Goal: Task Accomplishment & Management: Complete application form

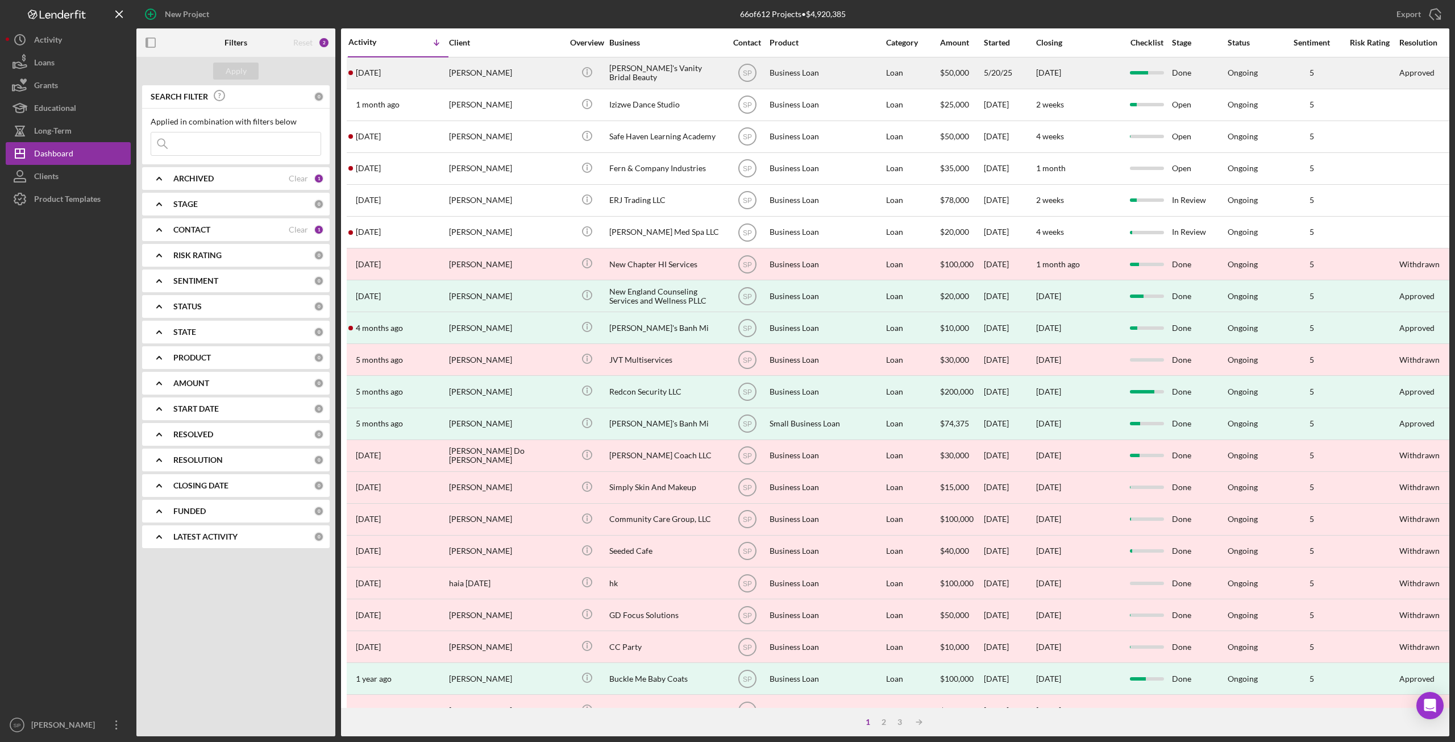
click at [481, 75] on div "[PERSON_NAME]" at bounding box center [506, 73] width 114 height 30
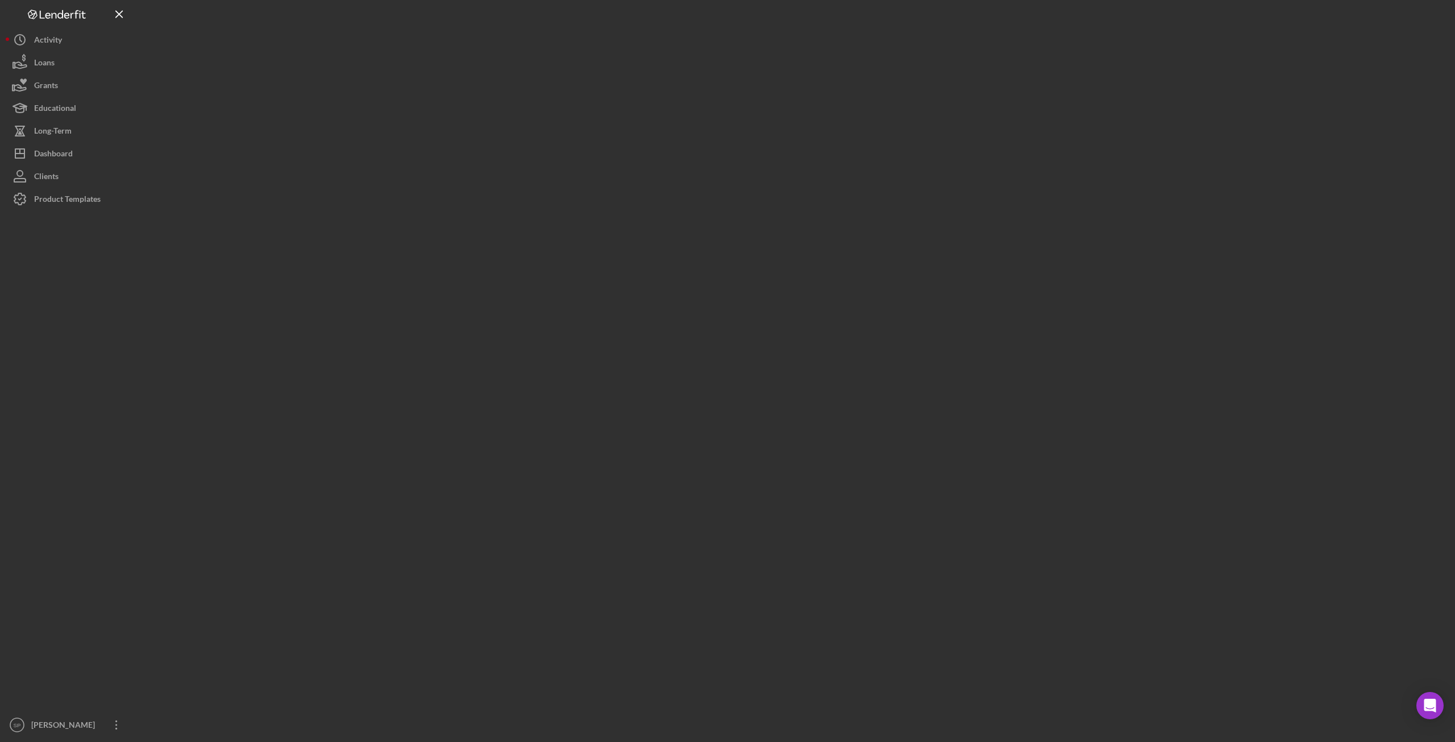
click at [481, 75] on div at bounding box center [792, 368] width 1313 height 736
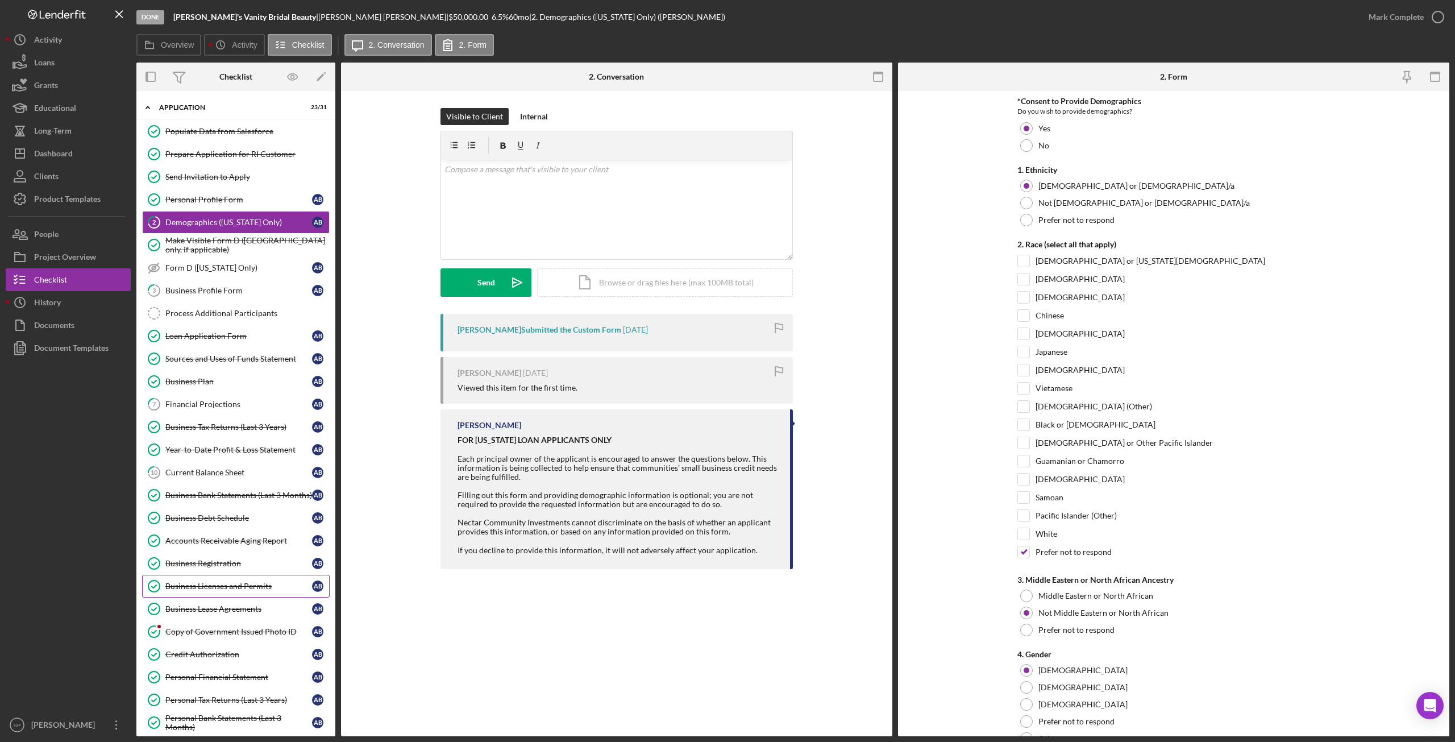
click at [207, 581] on div "Business Licenses and Permits" at bounding box center [238, 585] width 147 height 9
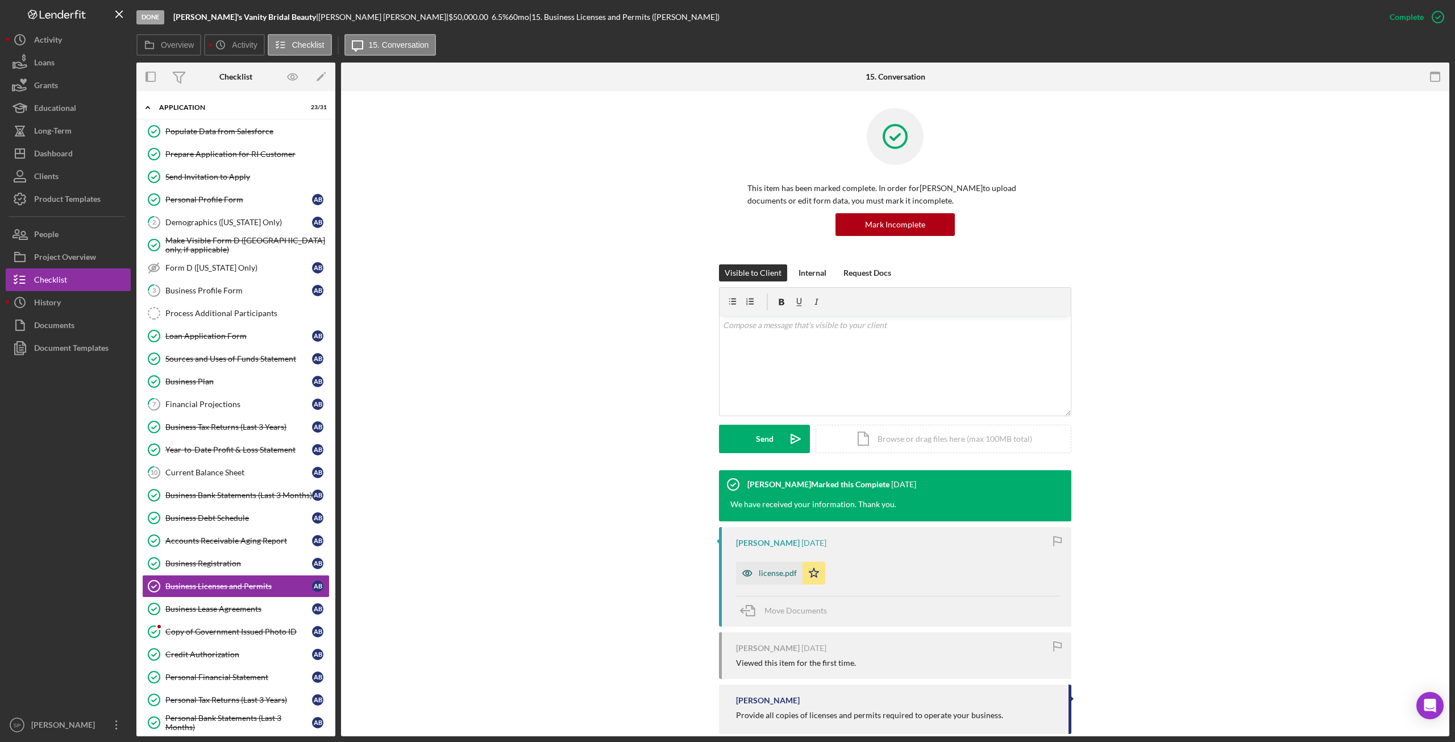
click at [779, 572] on div "license.pdf" at bounding box center [778, 572] width 38 height 9
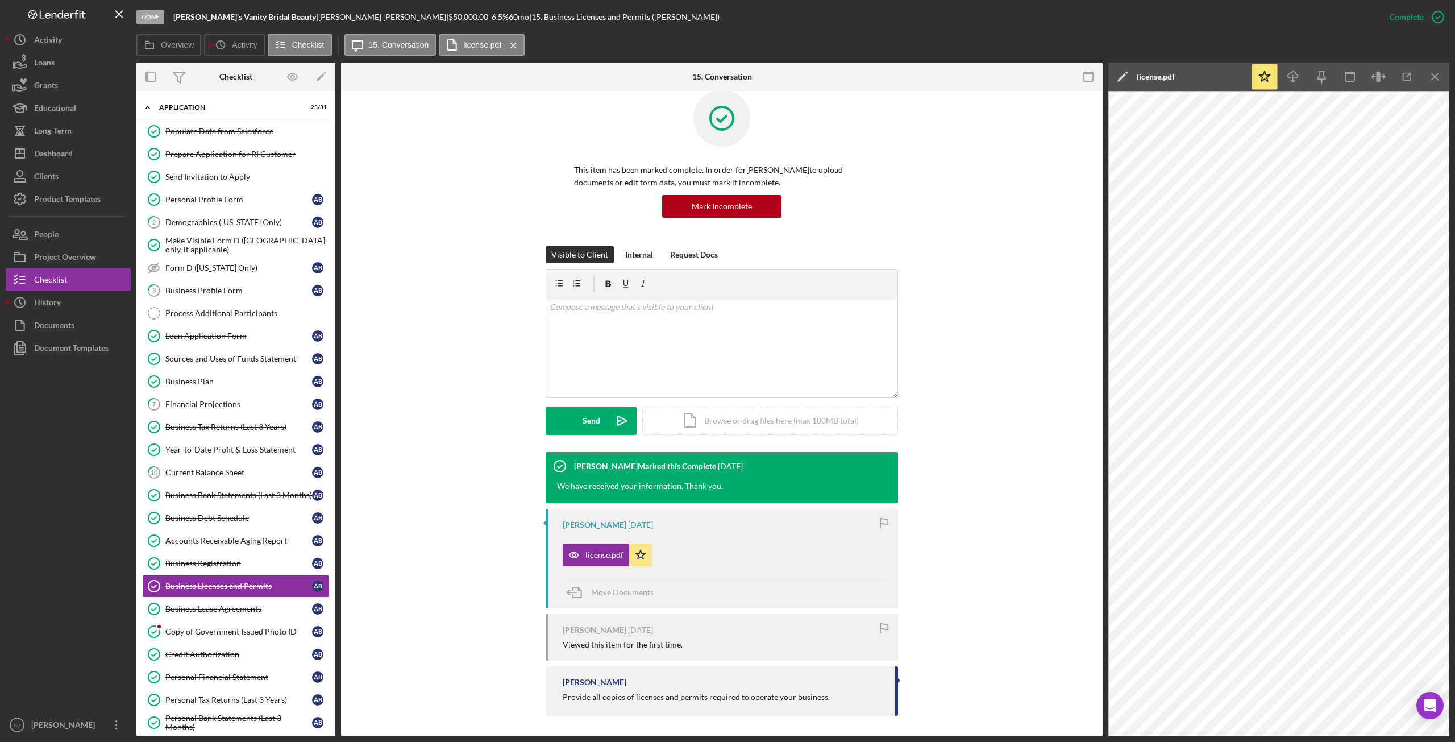
scroll to position [19, 0]
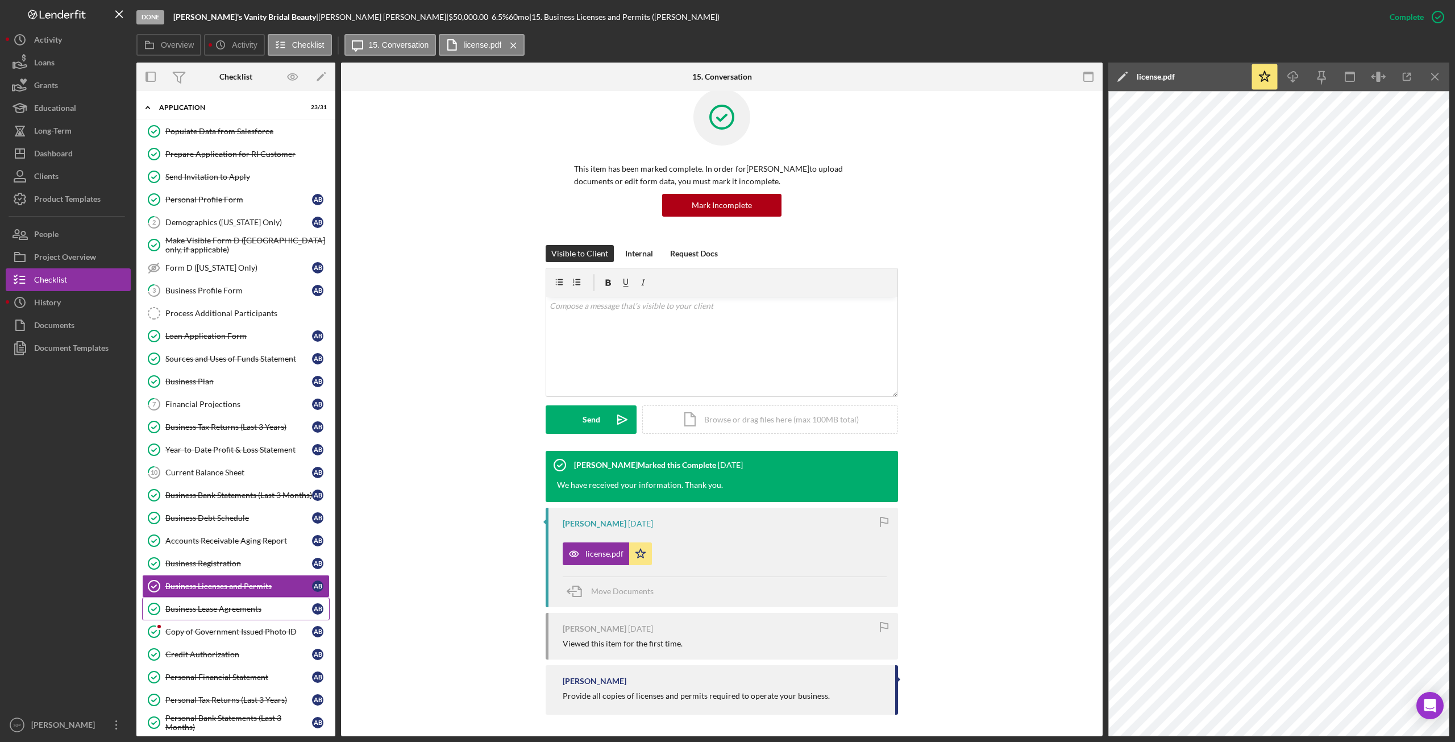
click at [235, 604] on div "Business Lease Agreements" at bounding box center [238, 608] width 147 height 9
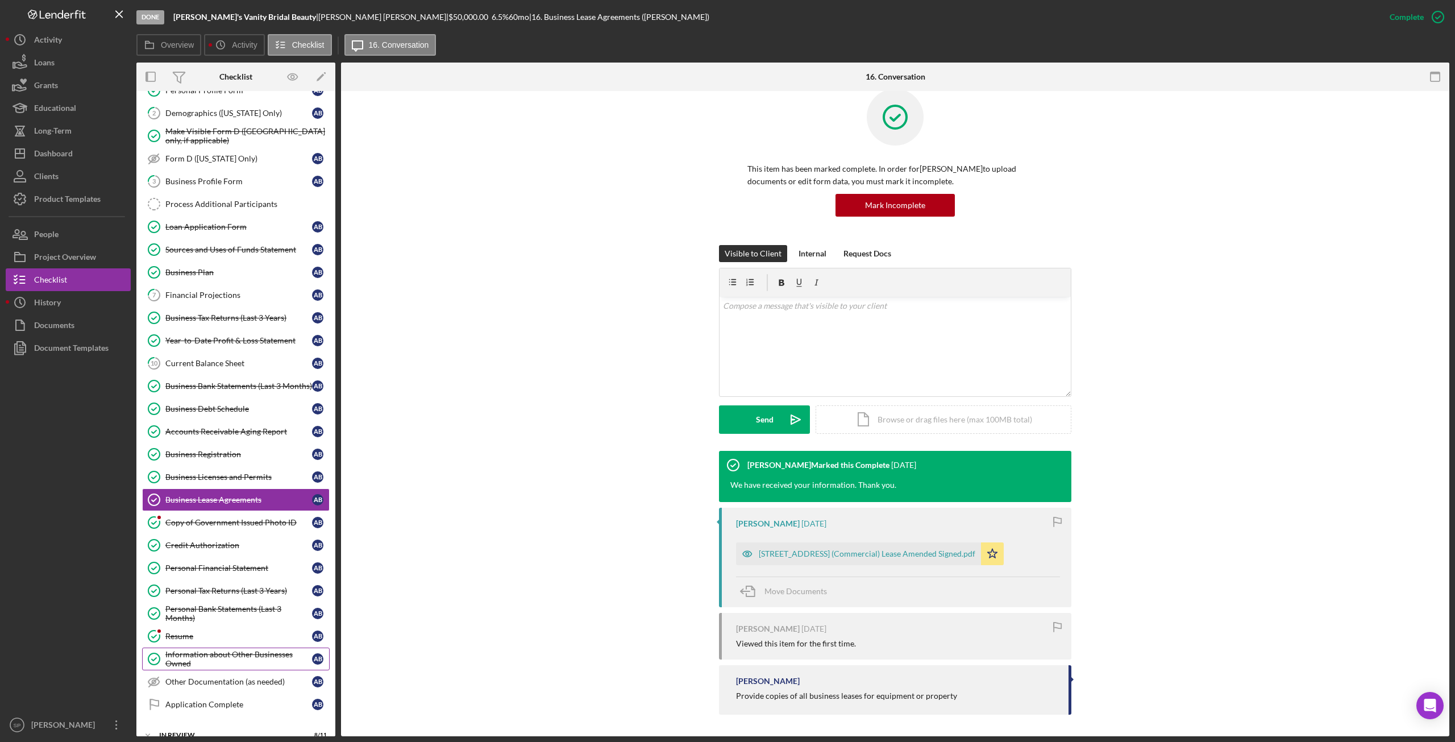
scroll to position [114, 0]
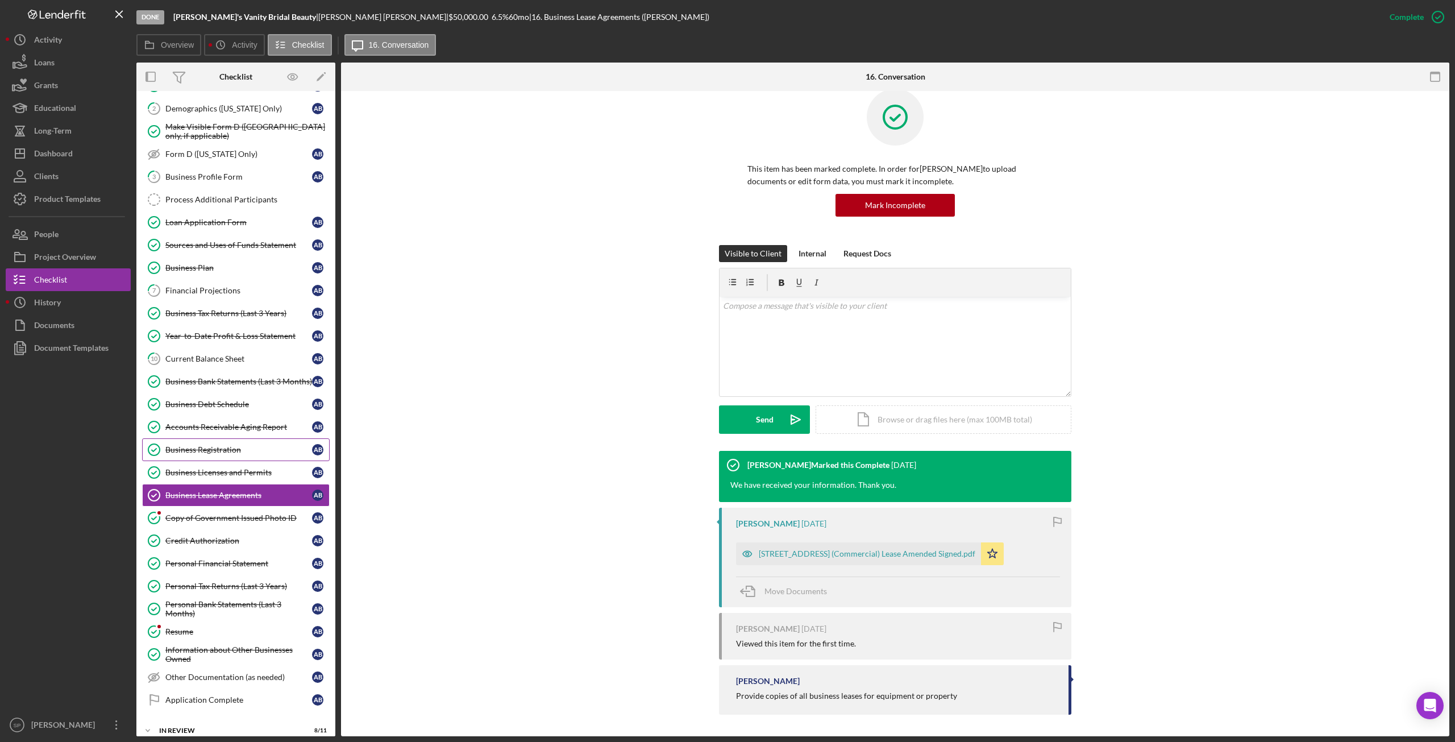
click at [197, 445] on div "Business Registration" at bounding box center [238, 449] width 147 height 9
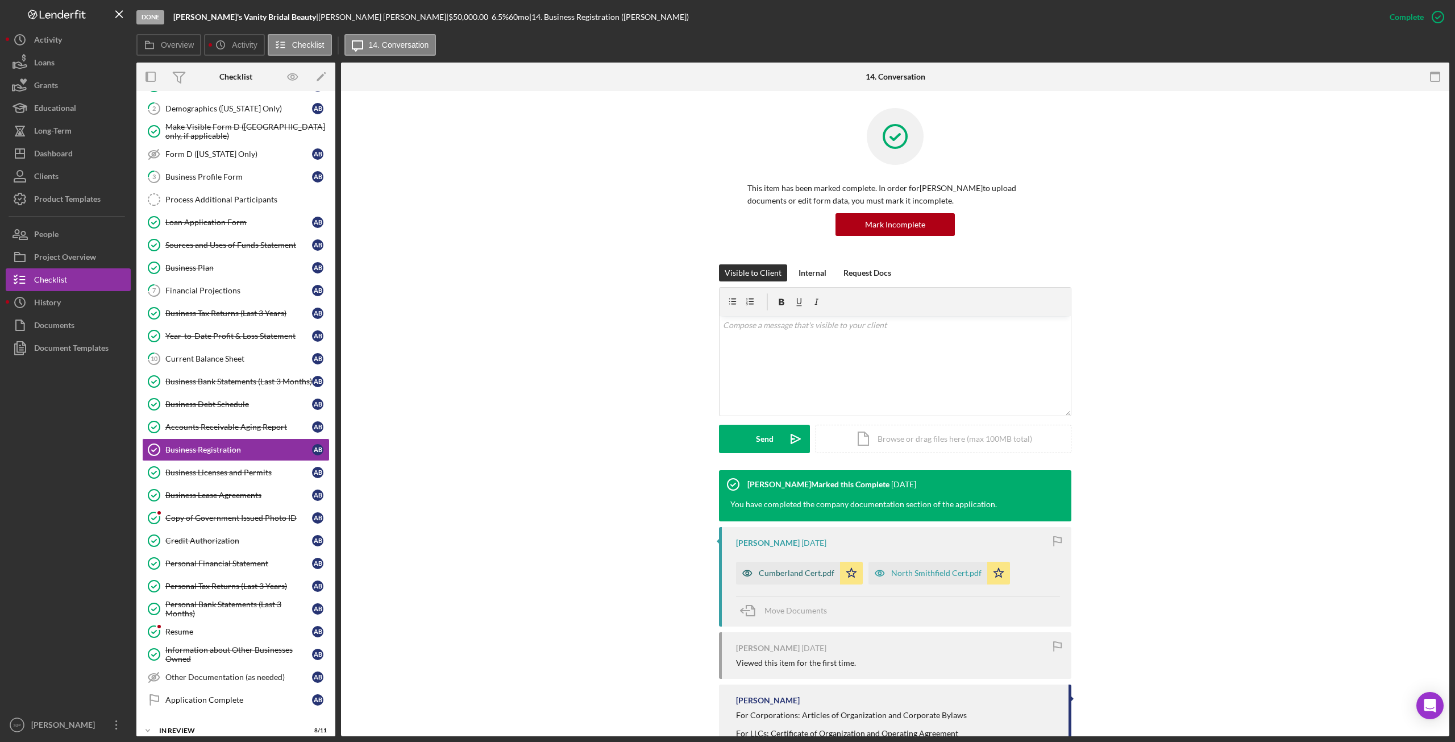
click at [810, 570] on div "Cumberland Cert.pdf" at bounding box center [797, 572] width 76 height 9
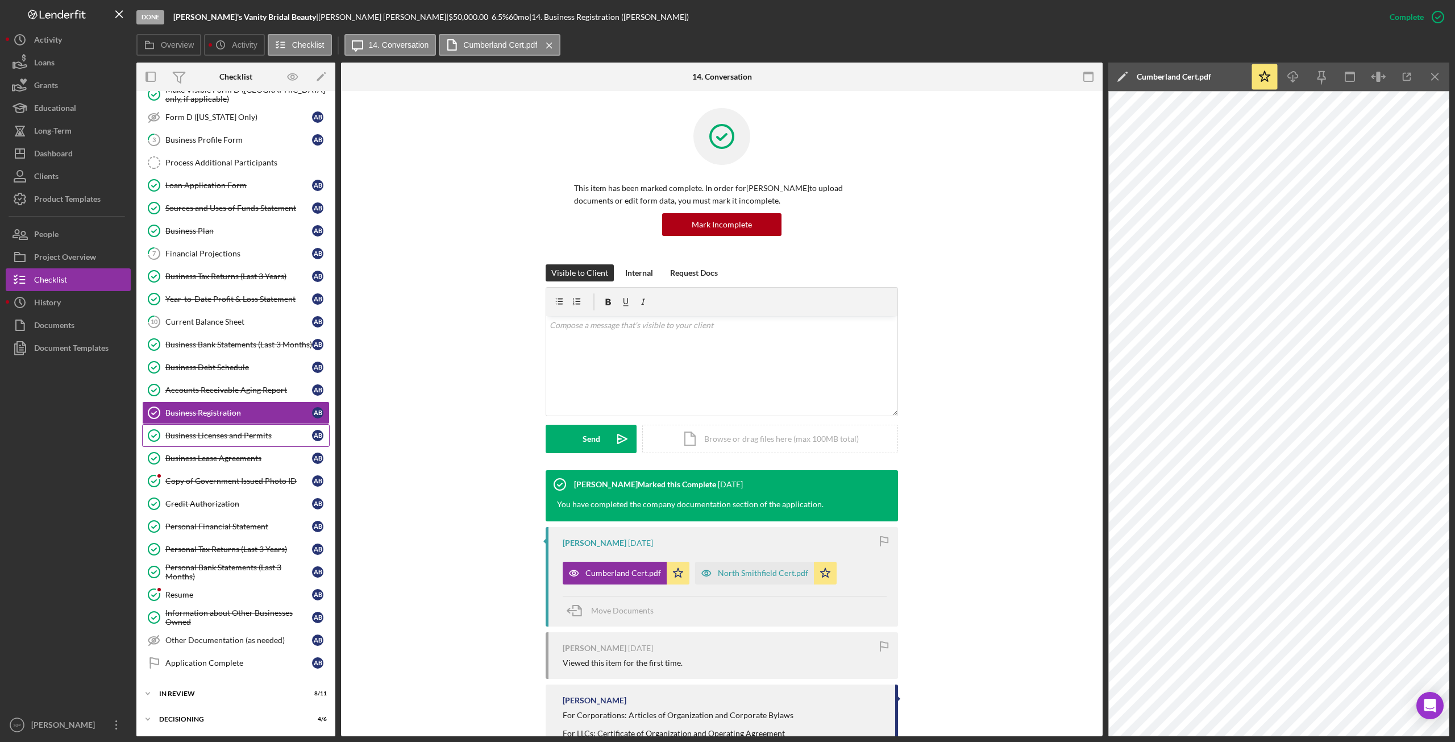
scroll to position [114, 0]
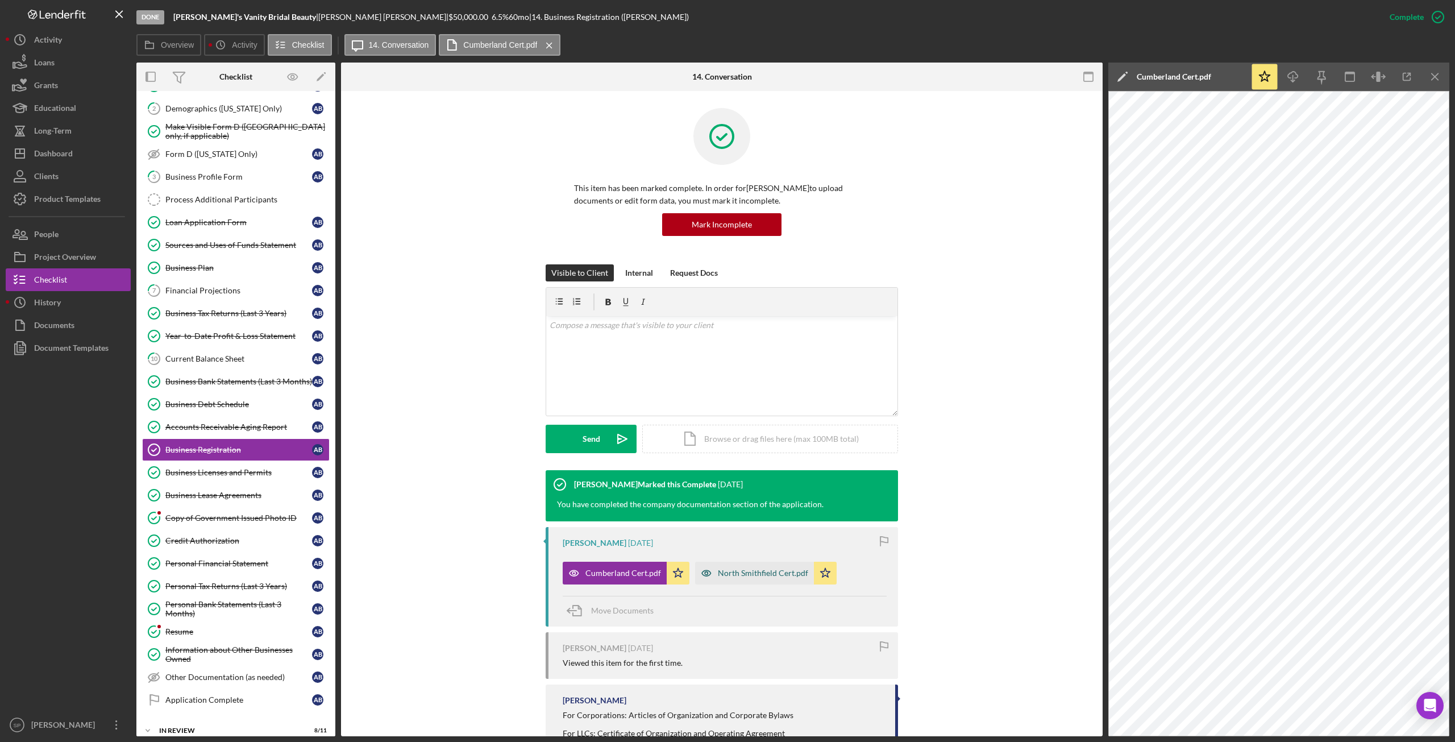
click at [744, 569] on div "North Smithfield Cert.pdf" at bounding box center [763, 572] width 90 height 9
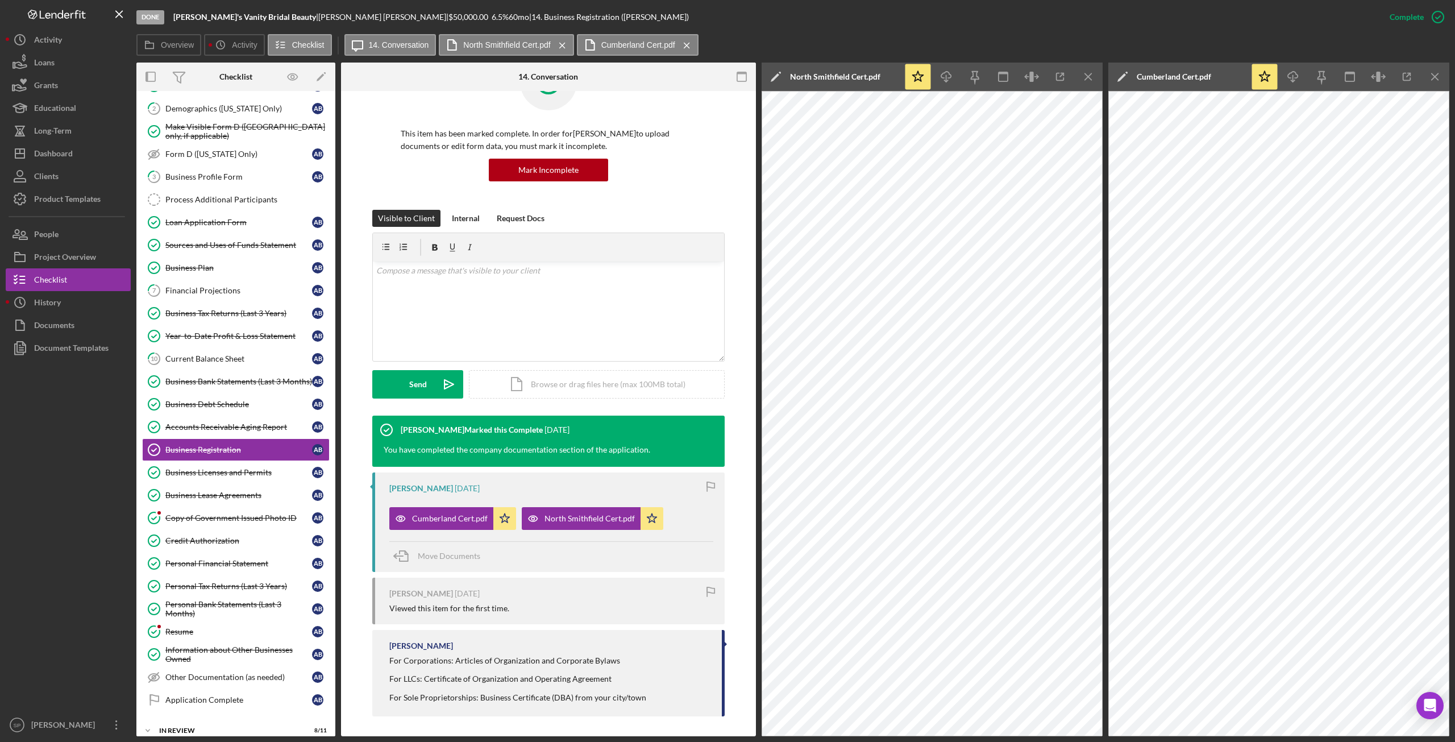
scroll to position [56, 0]
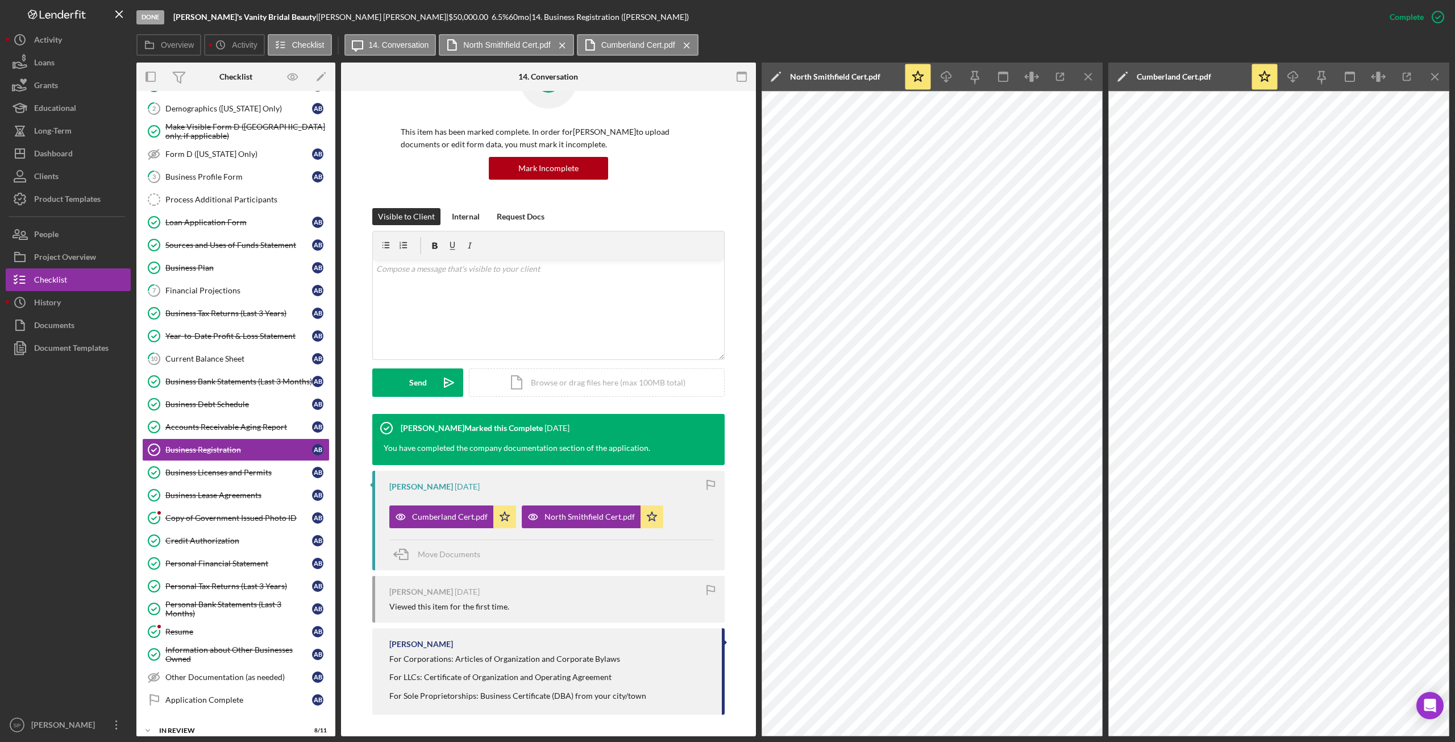
click at [549, 552] on div "Move Documents" at bounding box center [551, 554] width 324 height 31
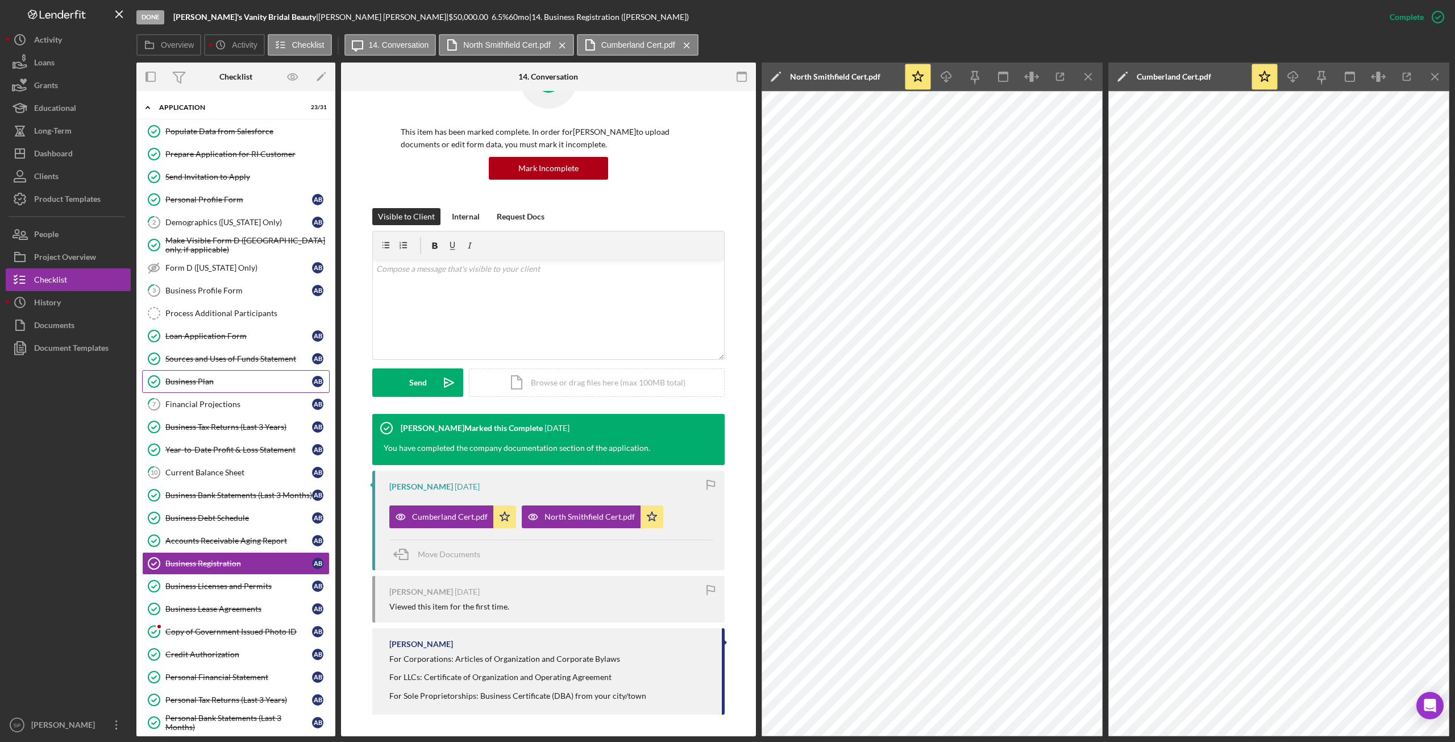
click at [191, 377] on div "Business Plan" at bounding box center [238, 381] width 147 height 9
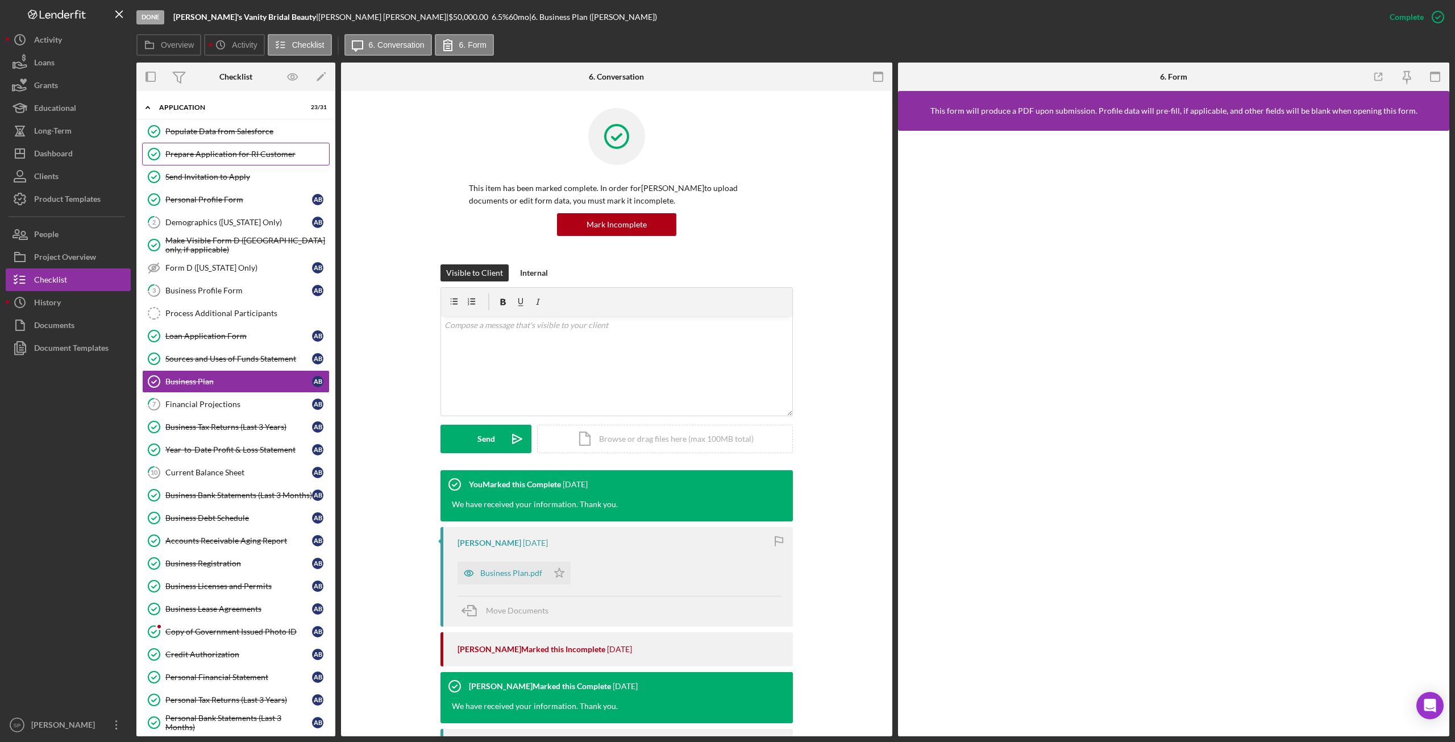
click at [193, 153] on div "Prepare Application for RI Customer" at bounding box center [247, 153] width 164 height 9
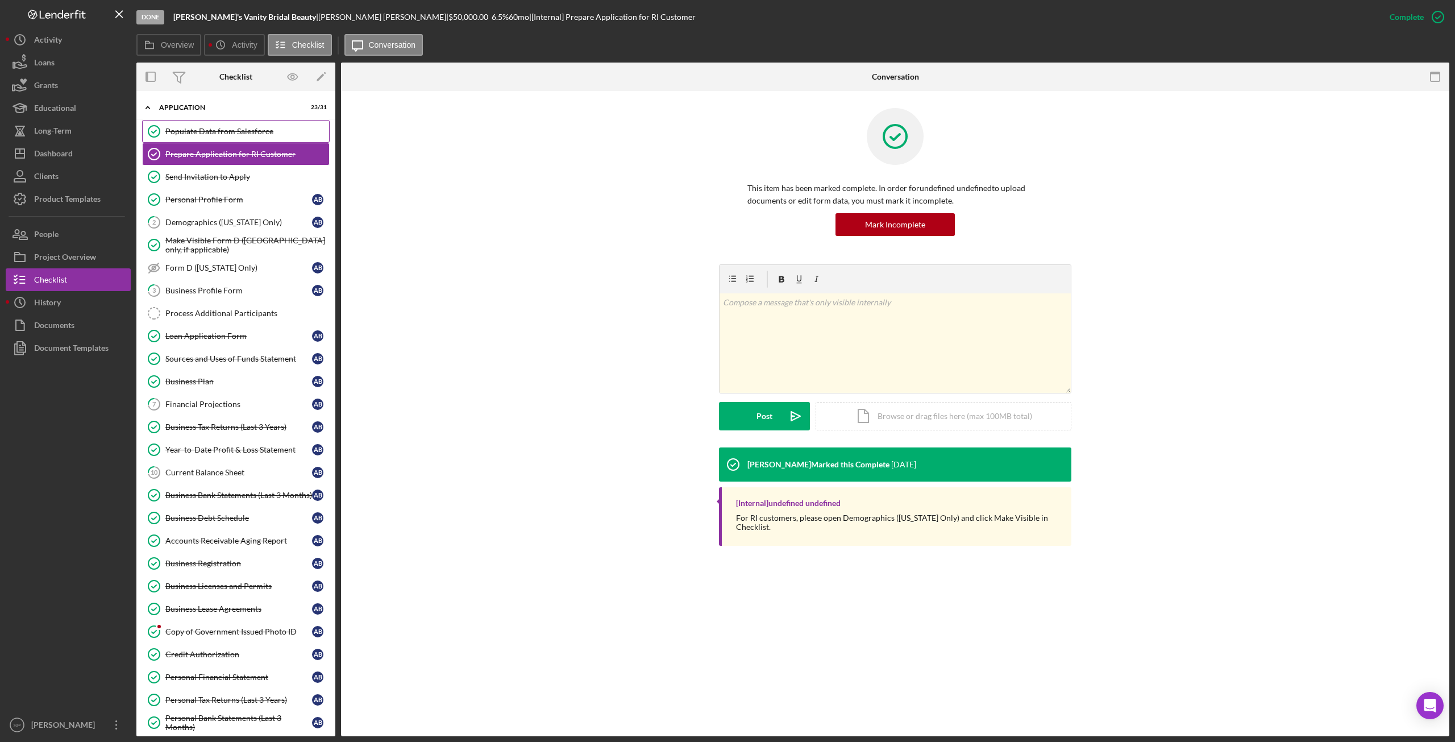
click at [210, 135] on div "Populate Data from Salesforce" at bounding box center [247, 131] width 164 height 9
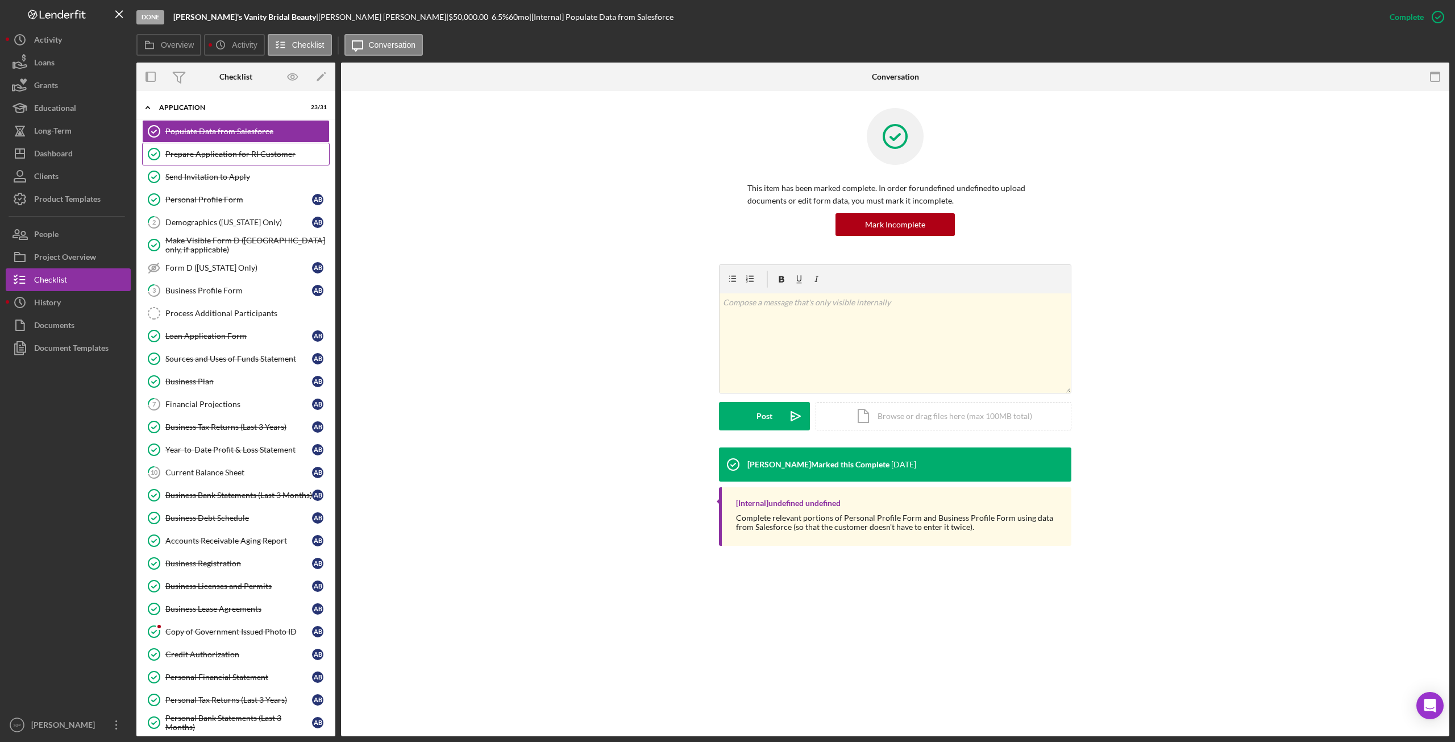
click at [227, 152] on div "Prepare Application for RI Customer" at bounding box center [247, 153] width 164 height 9
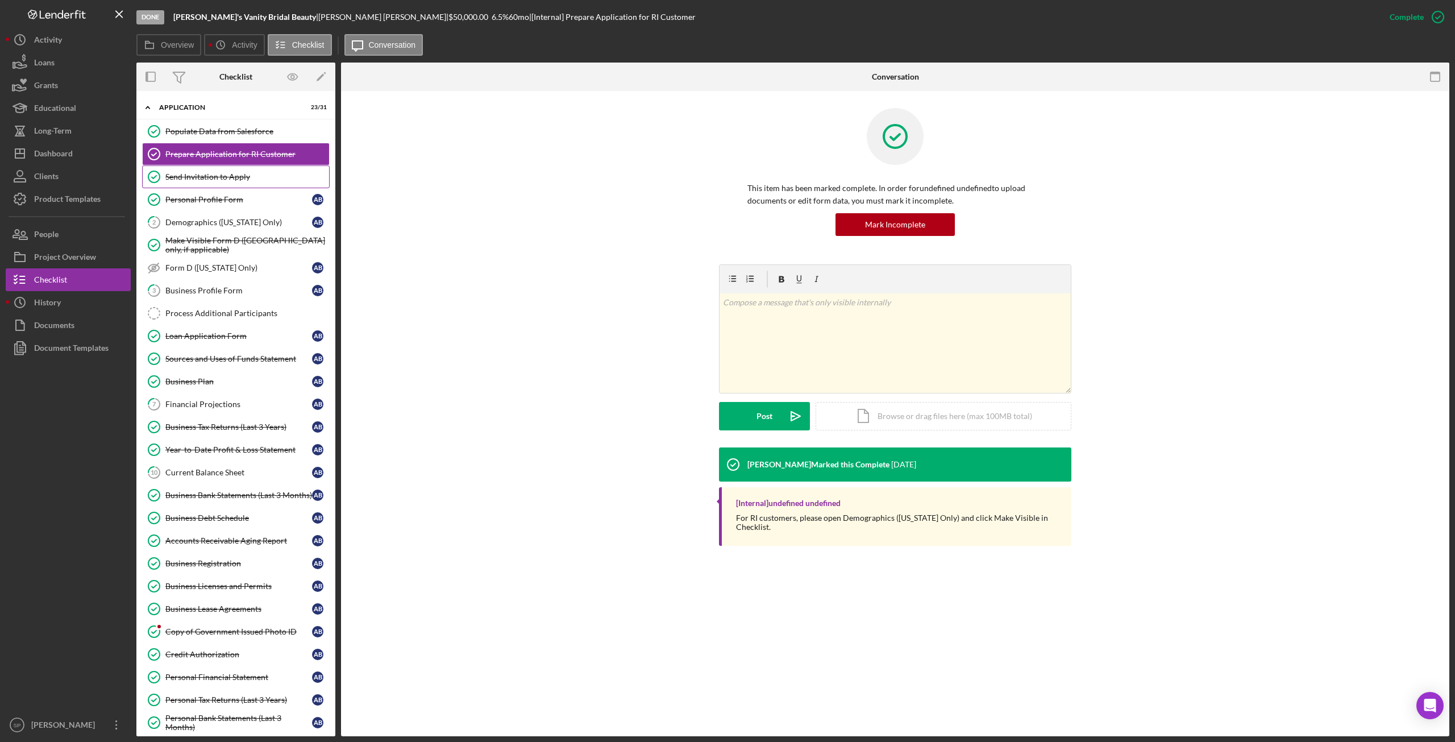
click at [226, 165] on link "Send Invitation to Apply Send Invitation to Apply" at bounding box center [236, 176] width 188 height 23
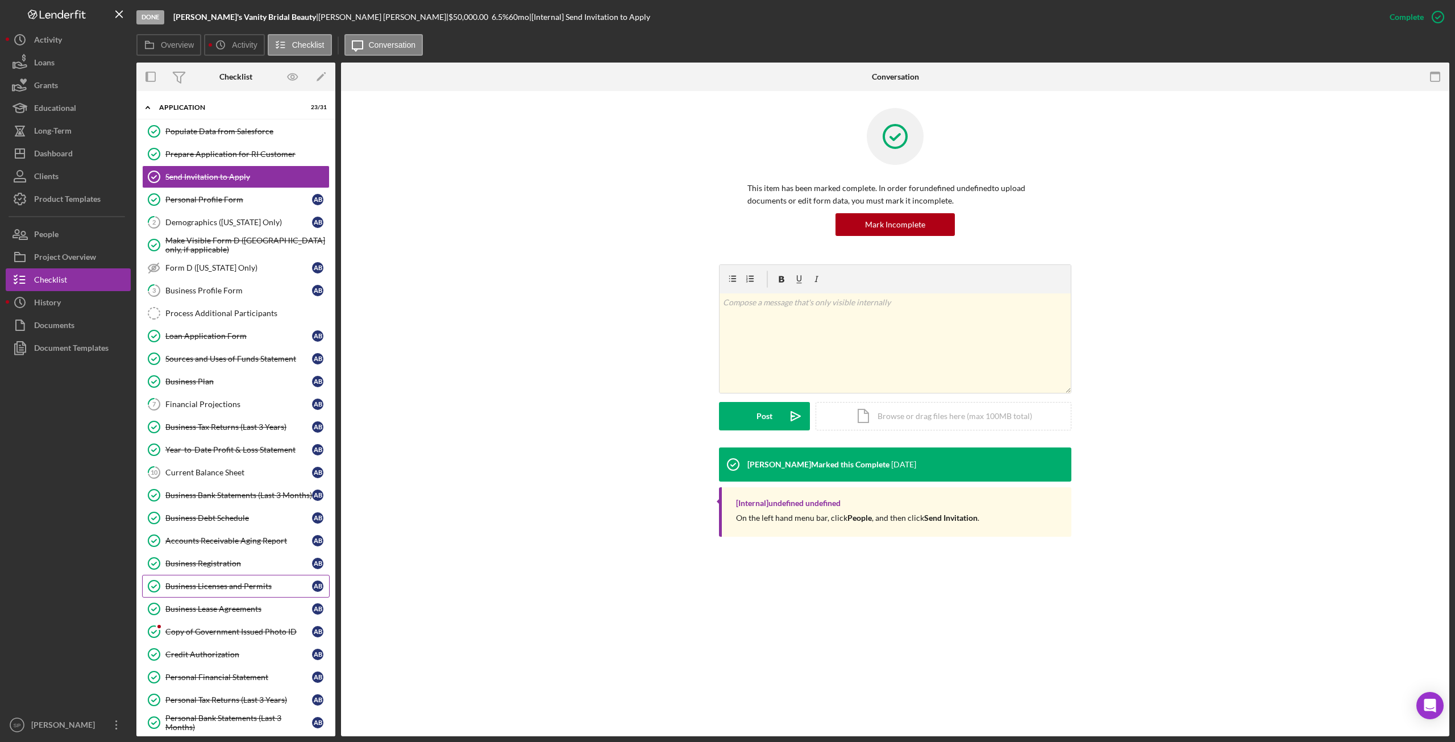
click at [200, 575] on link "Business Licenses and Permits Business Licenses and Permits A B" at bounding box center [236, 586] width 188 height 23
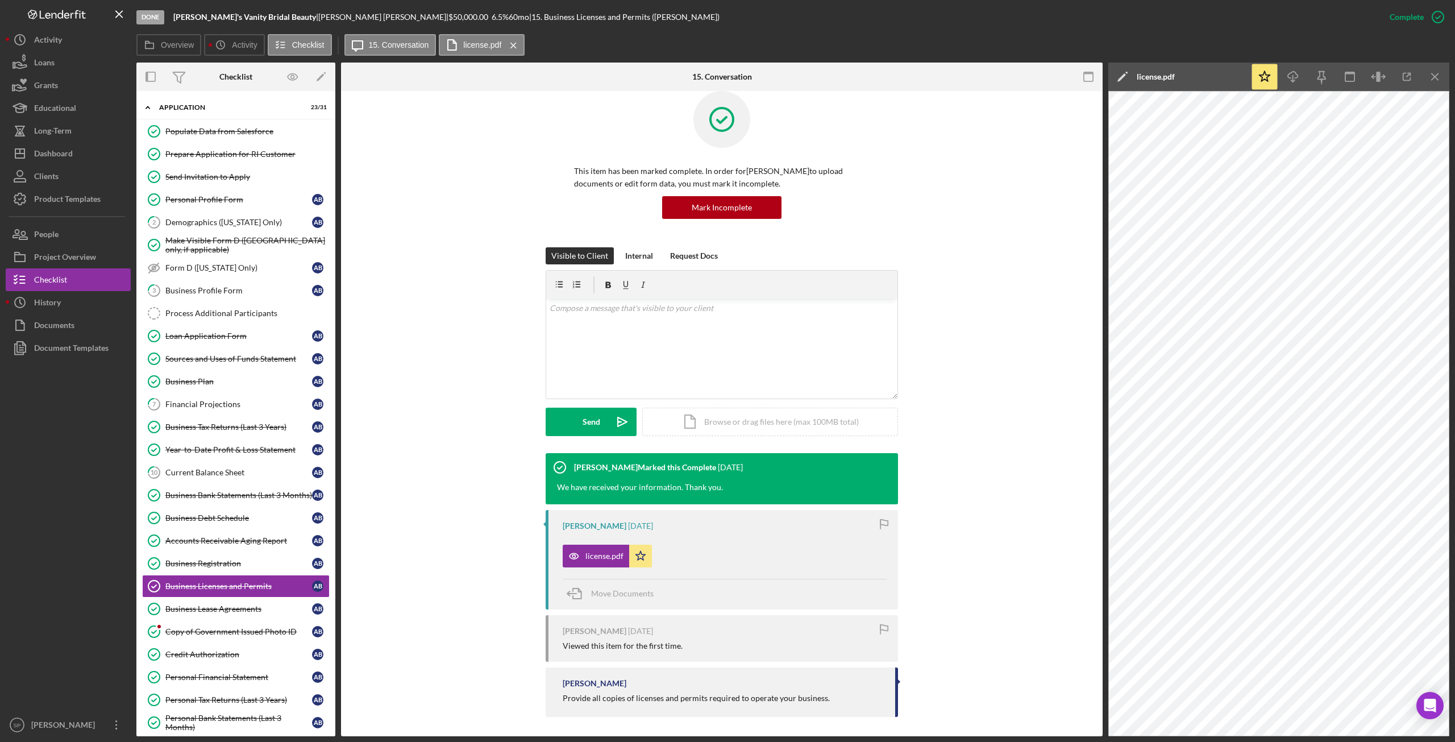
scroll to position [19, 0]
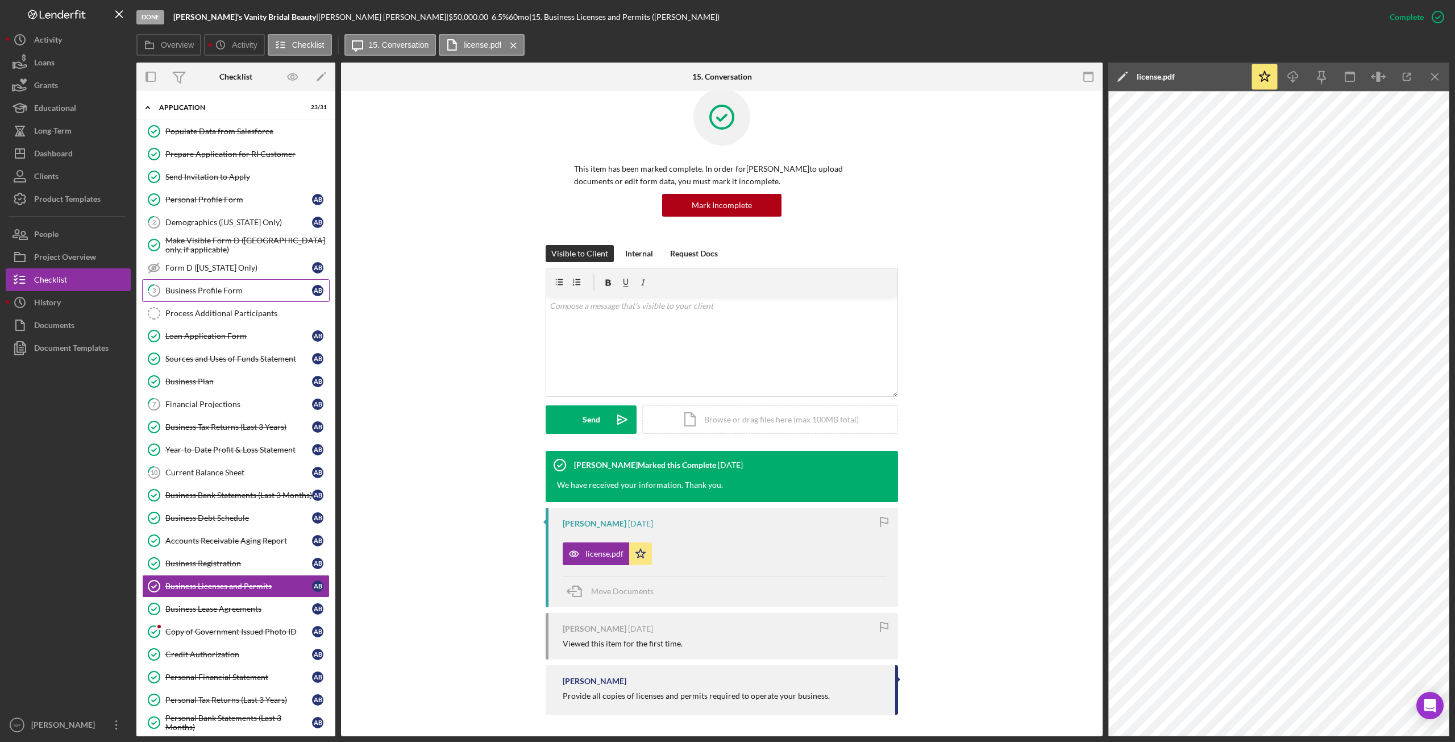
click at [213, 290] on div "Business Profile Form" at bounding box center [238, 290] width 147 height 9
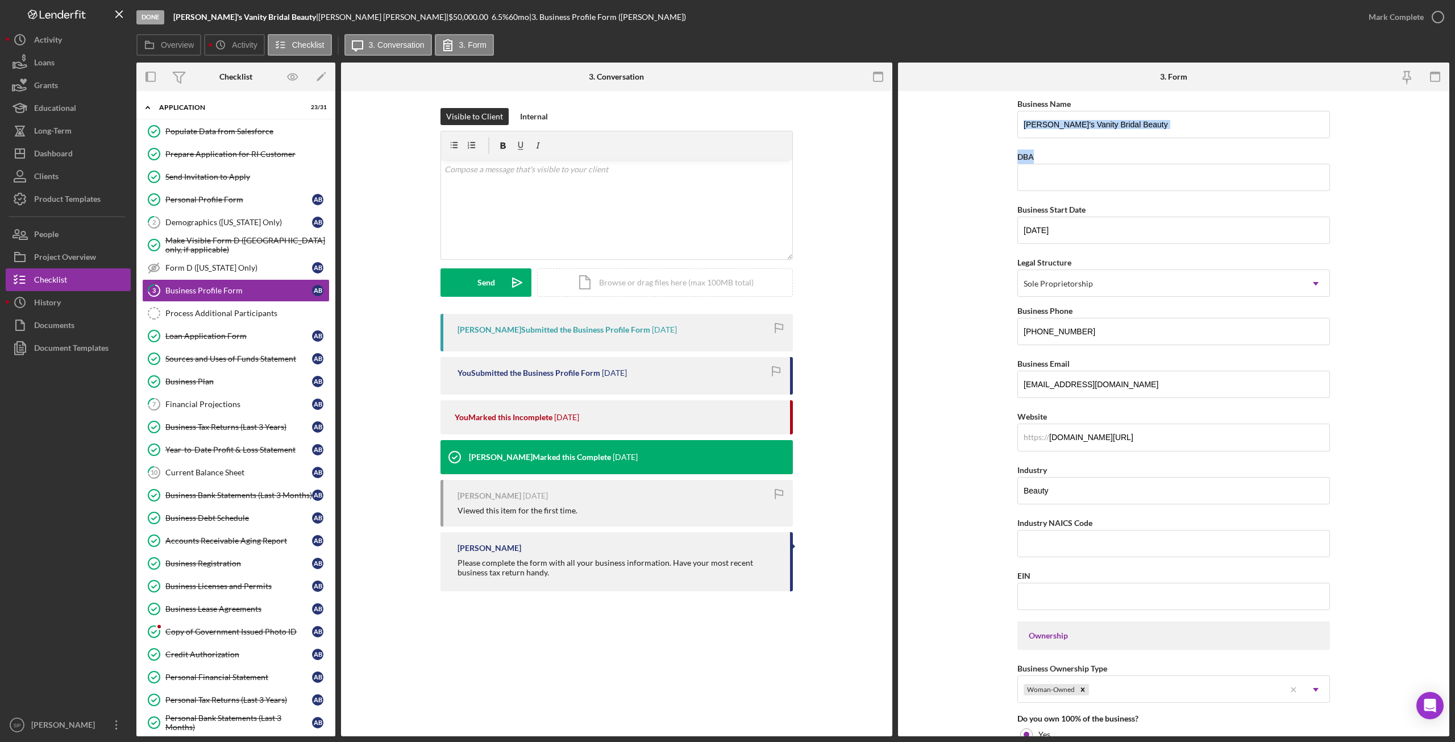
click at [1439, 136] on div "Done [PERSON_NAME]'s Vanity Bridal Beauty | [PERSON_NAME] | $50,000.00 6.5 % 60…" at bounding box center [727, 371] width 1455 height 742
click at [1398, 161] on form "Business Name [PERSON_NAME]'s Vanity Bridal Beauty DBA Business Start Date [DAT…" at bounding box center [1173, 413] width 551 height 645
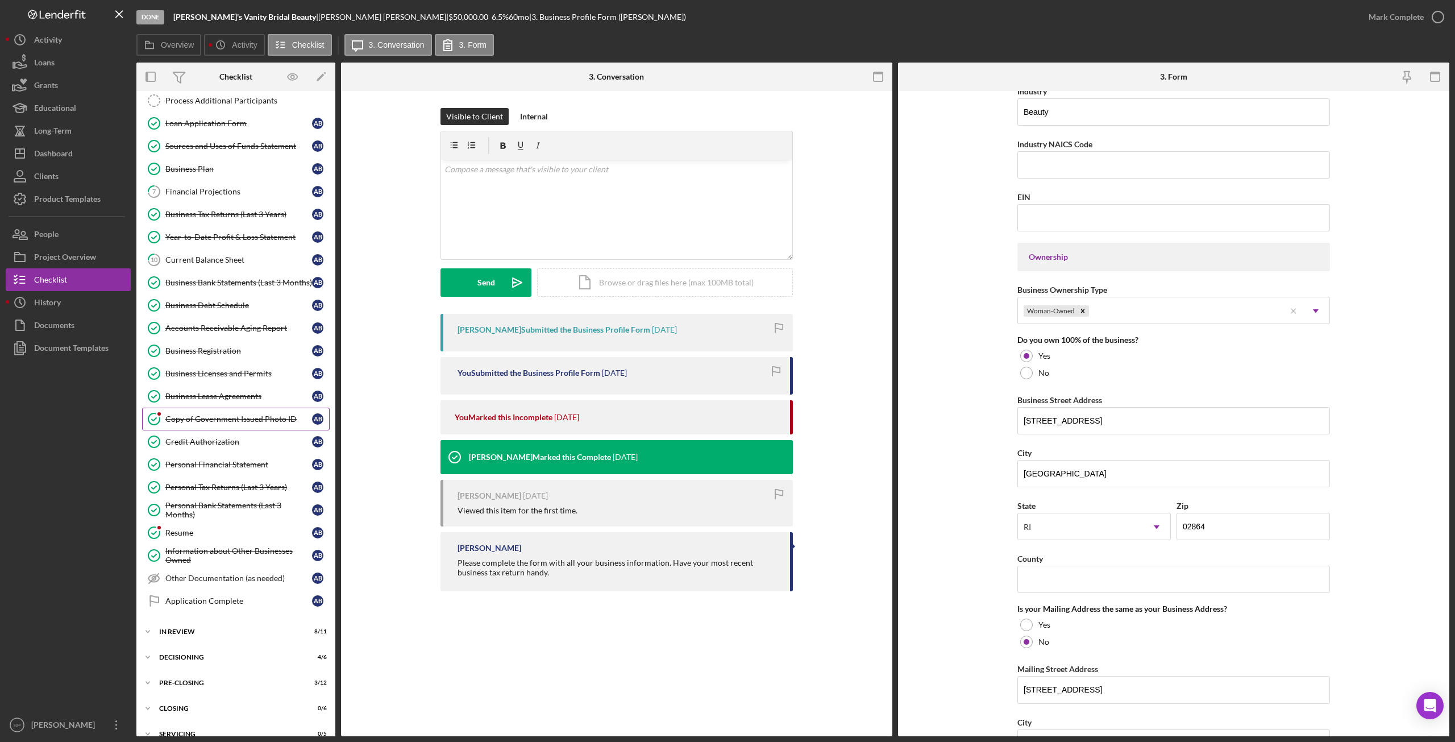
scroll to position [216, 0]
click at [193, 413] on link "Copy of Government Issued Photo ID Copy of Government Issued Photo ID A B" at bounding box center [236, 415] width 188 height 23
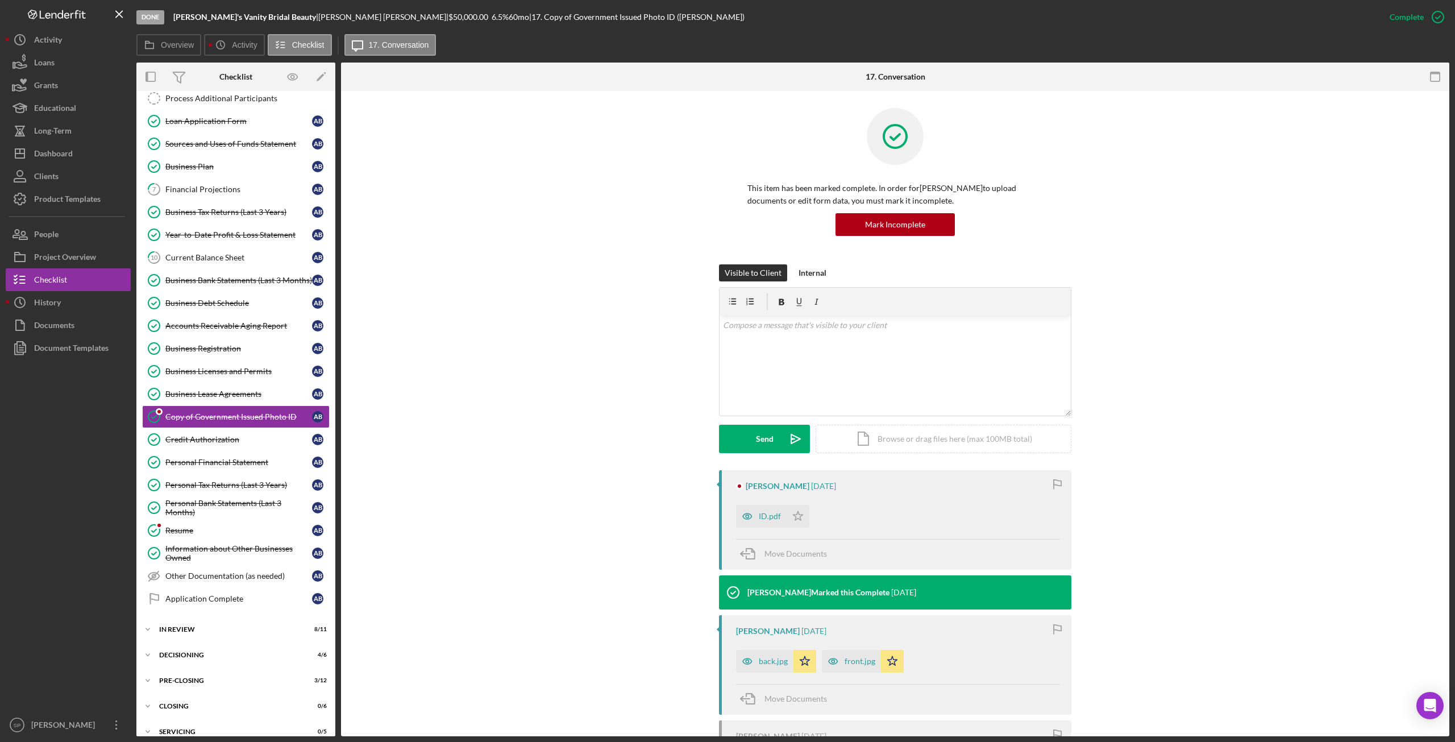
scroll to position [216, 0]
click at [765, 514] on div "ID.pdf" at bounding box center [770, 515] width 22 height 9
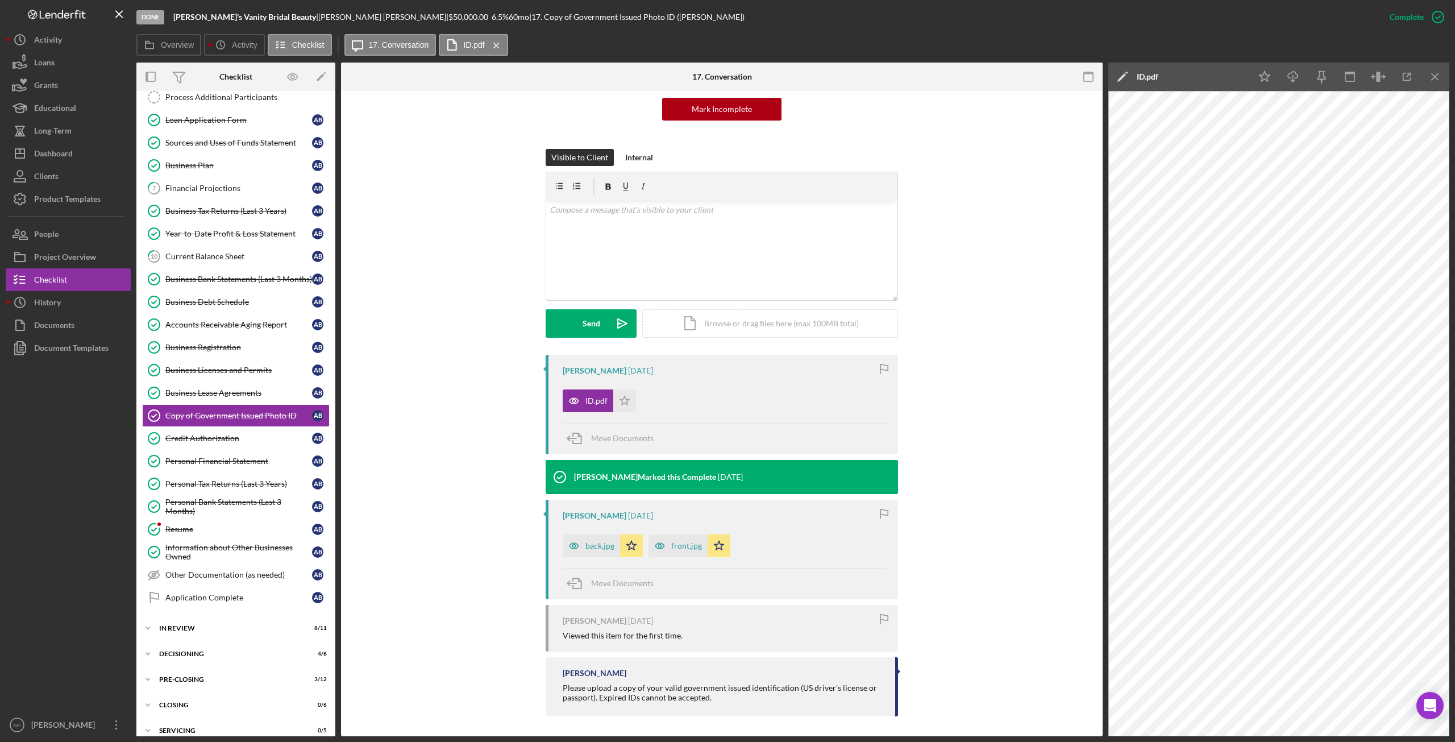
scroll to position [117, 0]
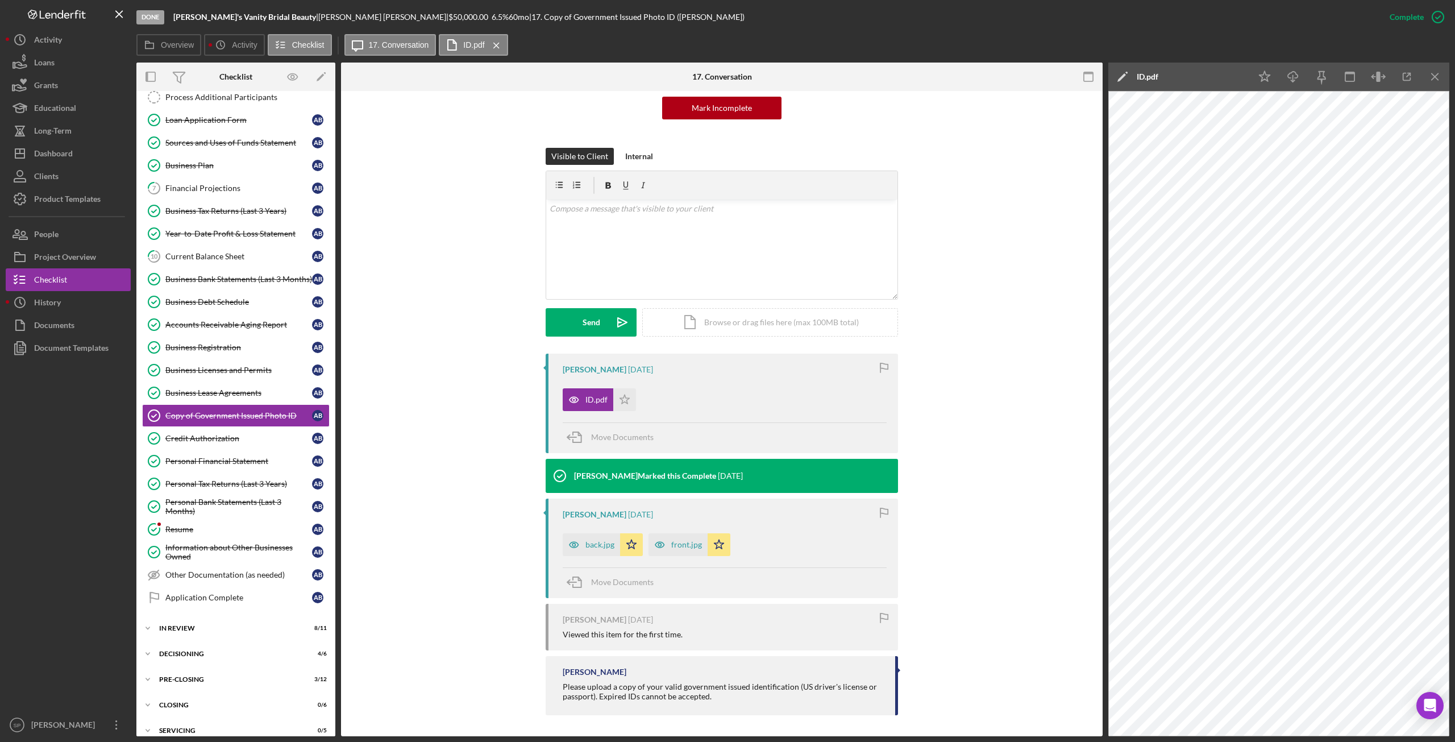
click at [677, 547] on div "front.jpg" at bounding box center [686, 544] width 31 height 9
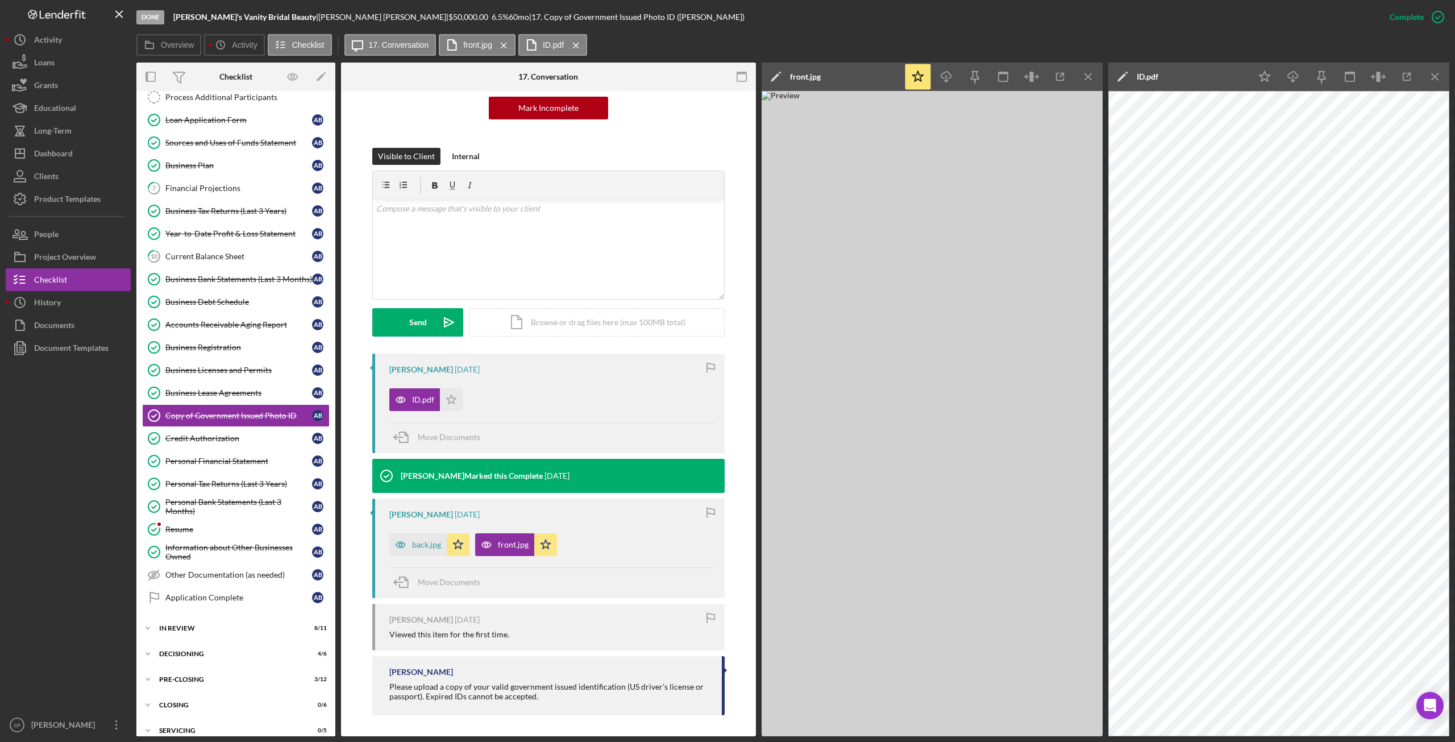
click at [59, 595] on div at bounding box center [68, 536] width 125 height 354
click at [56, 585] on div at bounding box center [68, 536] width 125 height 354
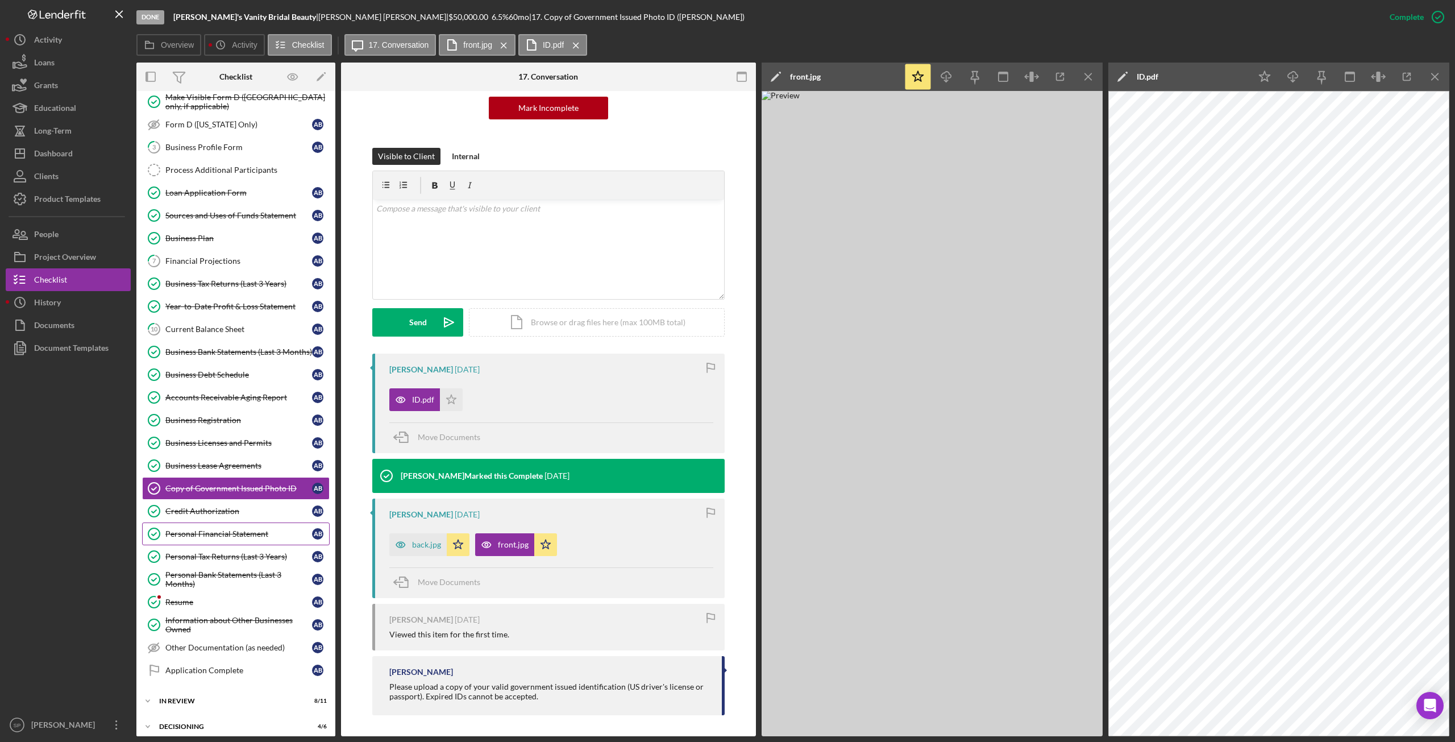
scroll to position [216, 0]
